Goal: Information Seeking & Learning: Check status

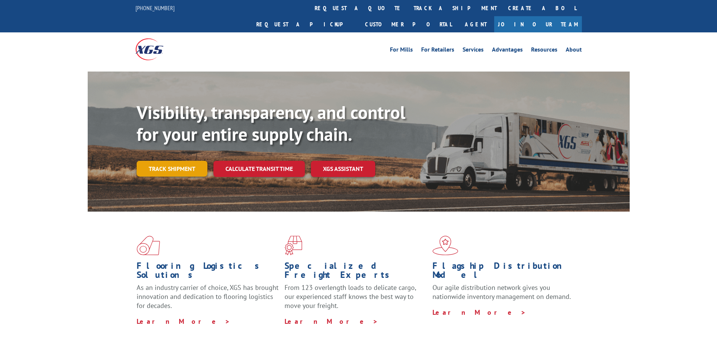
click at [155, 161] on link "Track shipment" at bounding box center [172, 169] width 71 height 16
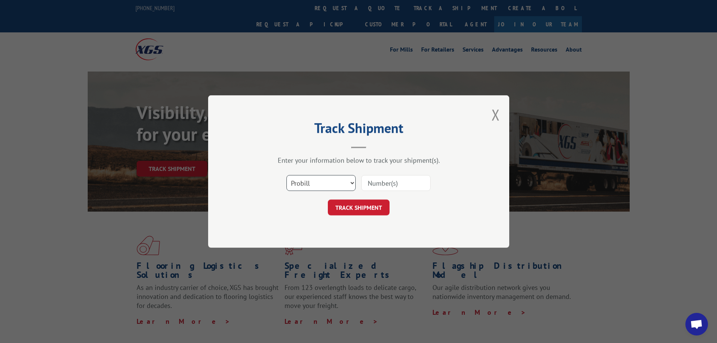
click at [303, 180] on select "Select category... Probill BOL PO" at bounding box center [320, 183] width 69 height 16
select select "po"
click at [286, 175] on select "Select category... Probill BOL PO" at bounding box center [320, 183] width 69 height 16
click at [384, 180] on input at bounding box center [395, 183] width 69 height 16
paste input "04522981"
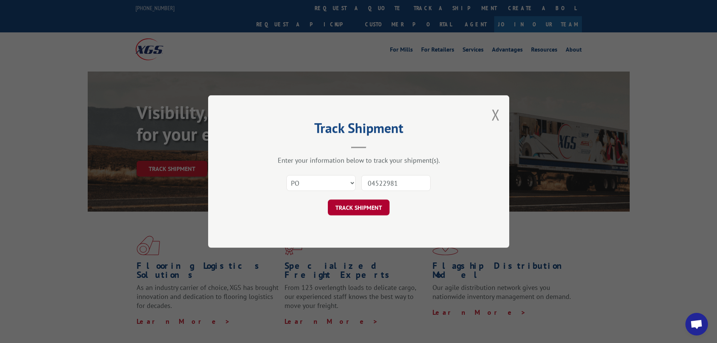
type input "04522981"
click at [345, 212] on button "TRACK SHIPMENT" at bounding box center [359, 207] width 62 height 16
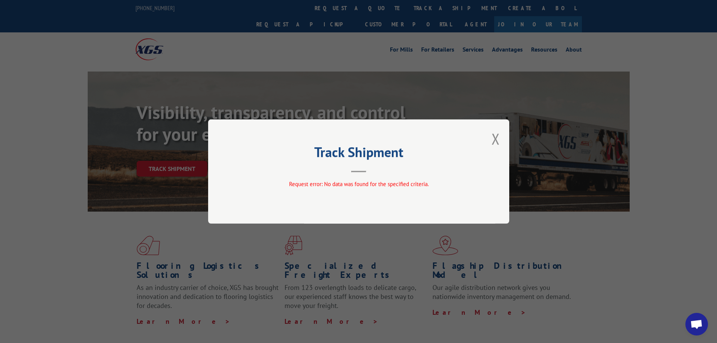
click at [491, 140] on div "Track Shipment Request error: No data was found for the specified criteria." at bounding box center [358, 171] width 301 height 104
click at [496, 142] on button "Close modal" at bounding box center [495, 139] width 8 height 20
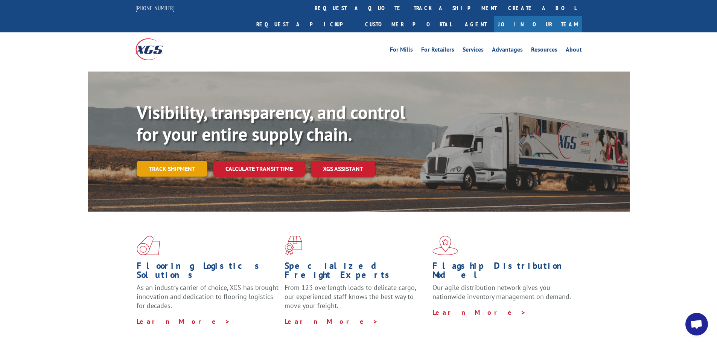
click at [151, 161] on link "Track shipment" at bounding box center [172, 169] width 71 height 16
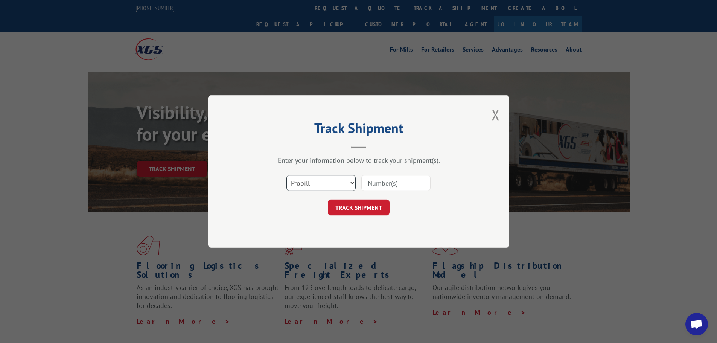
click at [309, 187] on select "Select category... Probill BOL PO" at bounding box center [320, 183] width 69 height 16
select select "bol"
click at [286, 175] on select "Select category... Probill BOL PO" at bounding box center [320, 183] width 69 height 16
drag, startPoint x: 378, startPoint y: 176, endPoint x: 378, endPoint y: 180, distance: 3.8
click at [378, 178] on input at bounding box center [395, 183] width 69 height 16
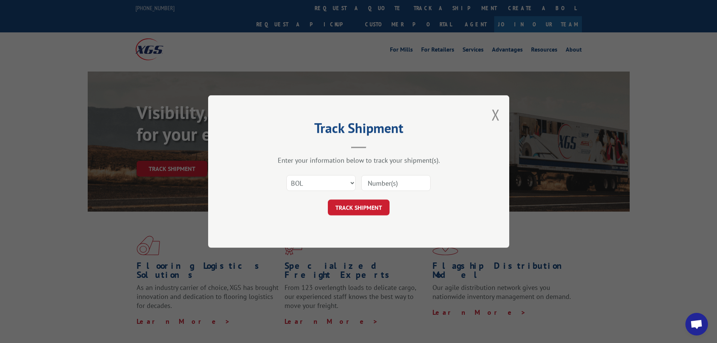
paste input "2446-3324"
type input "2446-3324"
click at [366, 202] on button "TRACK SHIPMENT" at bounding box center [359, 207] width 62 height 16
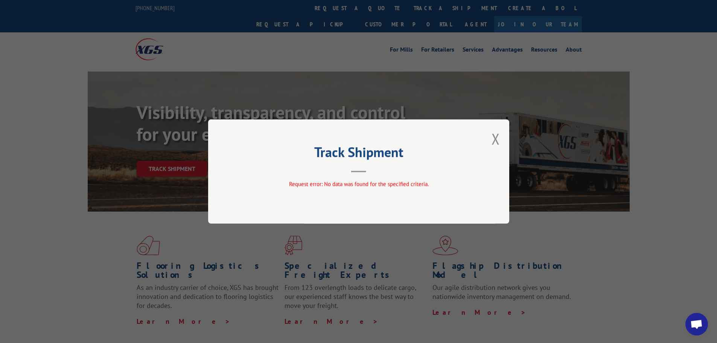
click at [508, 136] on div "Track Shipment Request error: No data was found for the specified criteria." at bounding box center [358, 171] width 301 height 104
click at [496, 138] on button "Close modal" at bounding box center [495, 139] width 8 height 20
